Goal: Information Seeking & Learning: Learn about a topic

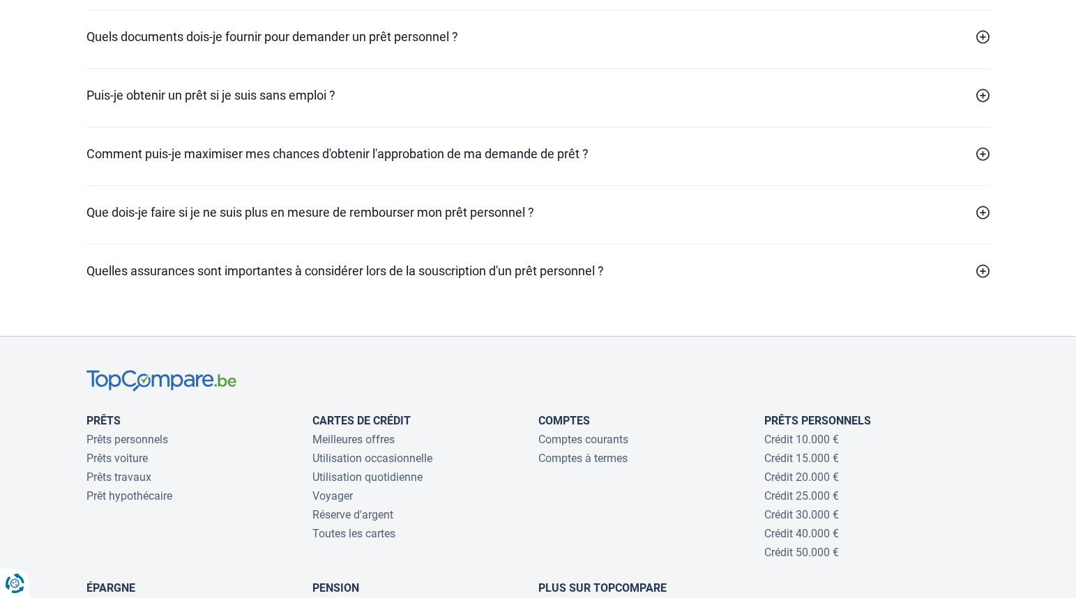
scroll to position [4391, 0]
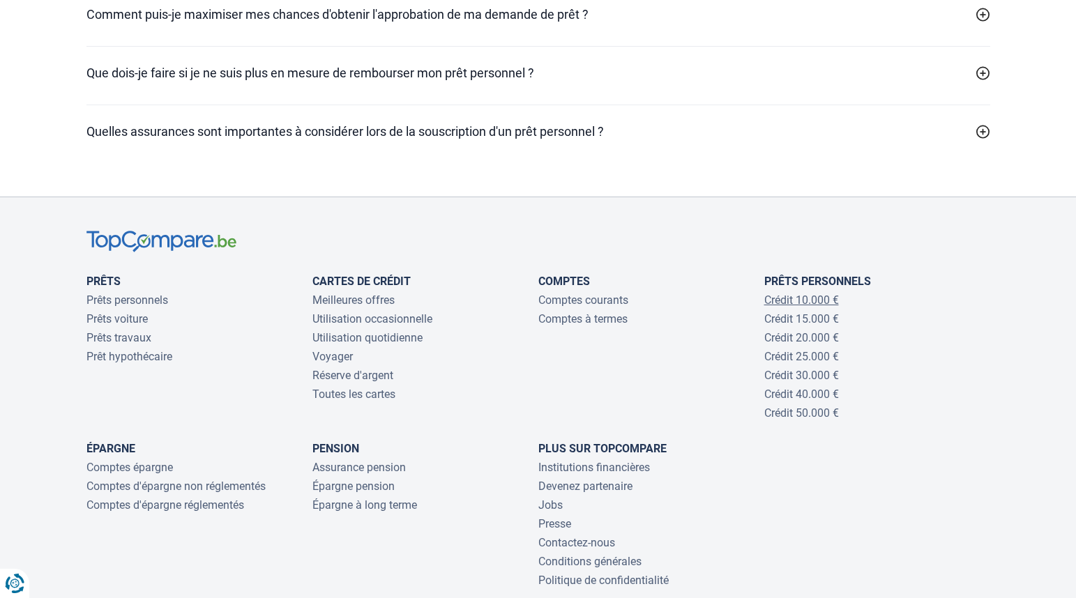
click at [804, 307] on link "Crédit 10.000 €" at bounding box center [801, 299] width 75 height 13
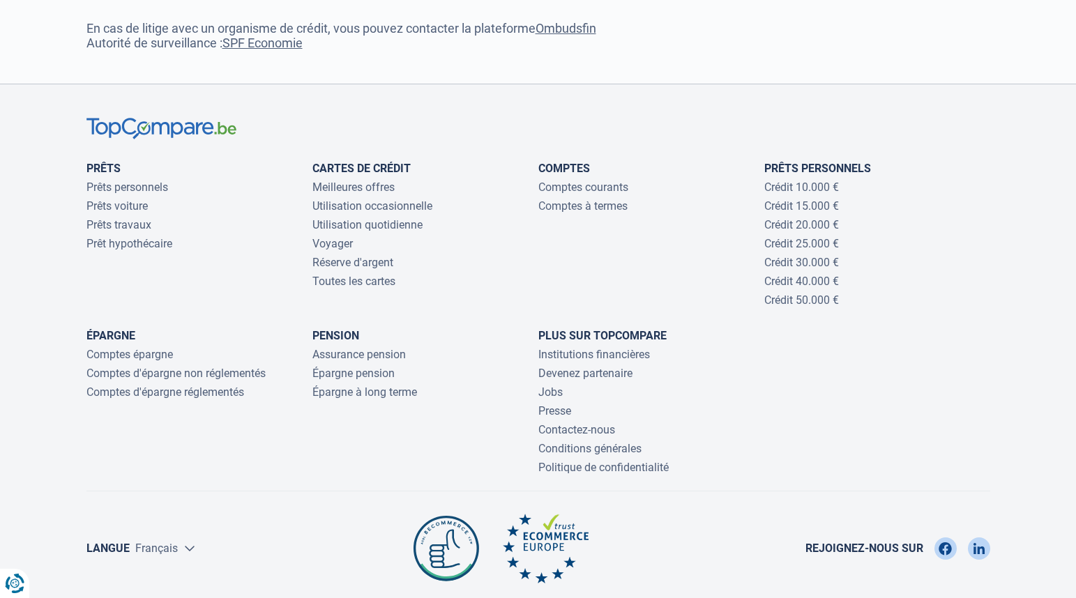
scroll to position [3067, 0]
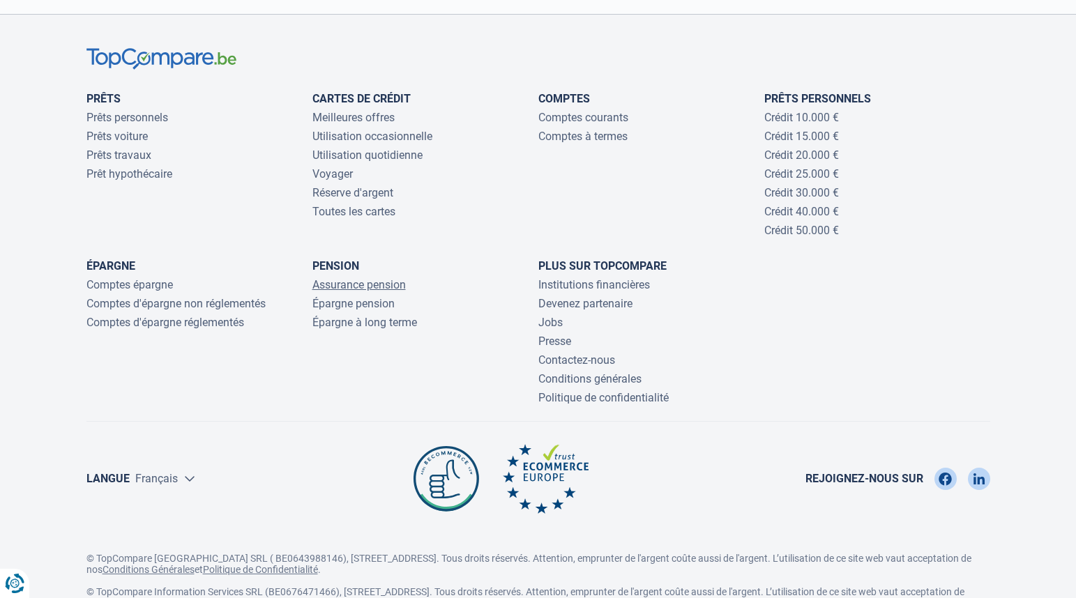
click at [351, 291] on link "Assurance pension" at bounding box center [358, 284] width 93 height 13
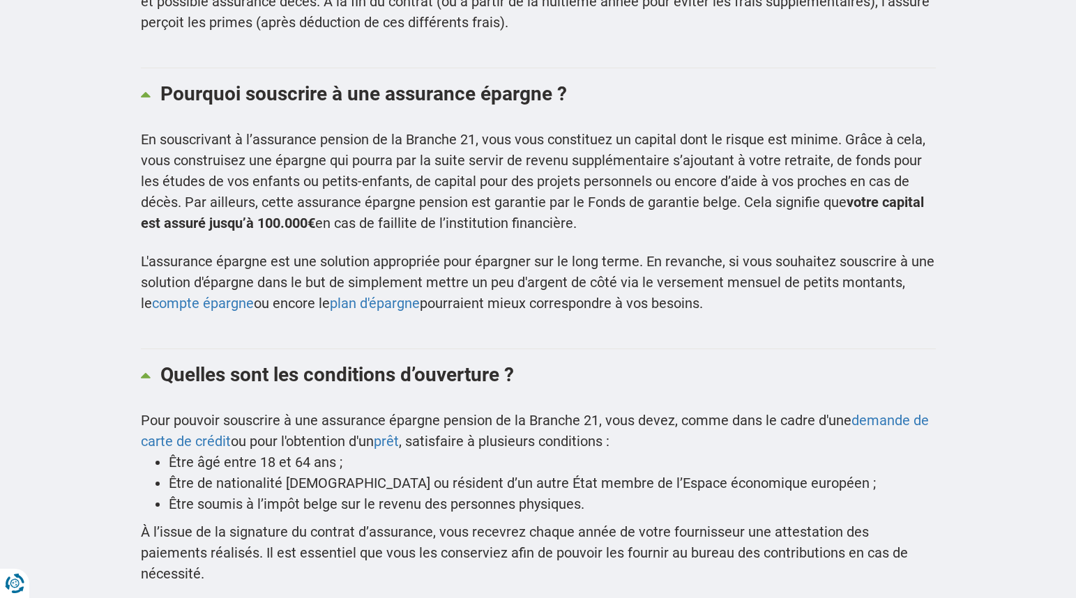
scroll to position [2509, 0]
